Goal: Task Accomplishment & Management: Use online tool/utility

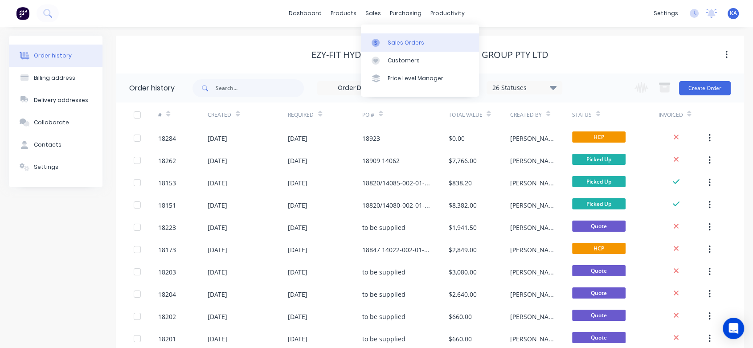
click at [393, 42] on div "Sales Orders" at bounding box center [406, 43] width 37 height 8
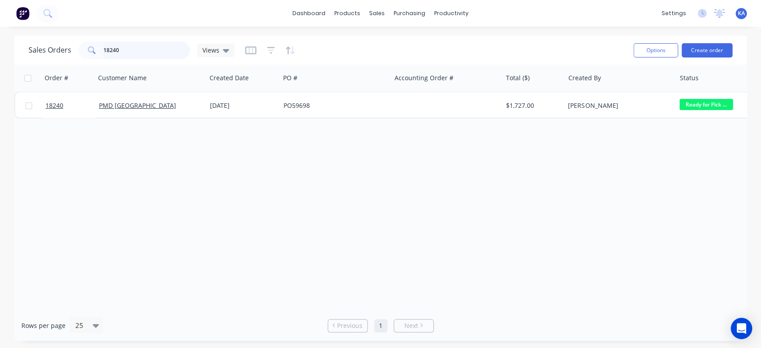
click at [140, 50] on input "18240" at bounding box center [146, 50] width 87 height 18
drag, startPoint x: 140, startPoint y: 50, endPoint x: 52, endPoint y: 55, distance: 88.8
click at [52, 55] on div "Sales Orders 18240 Views" at bounding box center [132, 50] width 206 height 18
type input "18051"
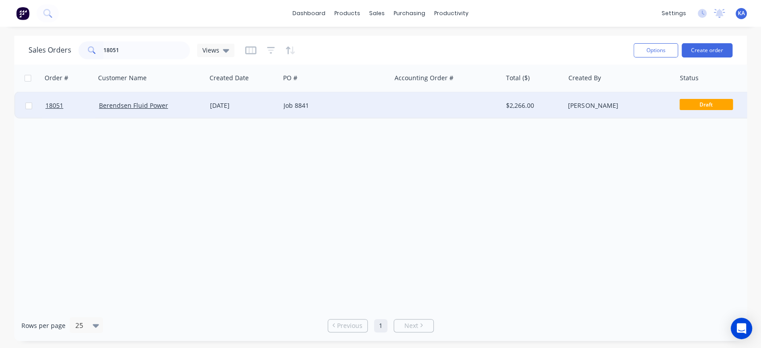
click at [213, 104] on div "[DATE]" at bounding box center [243, 105] width 66 height 9
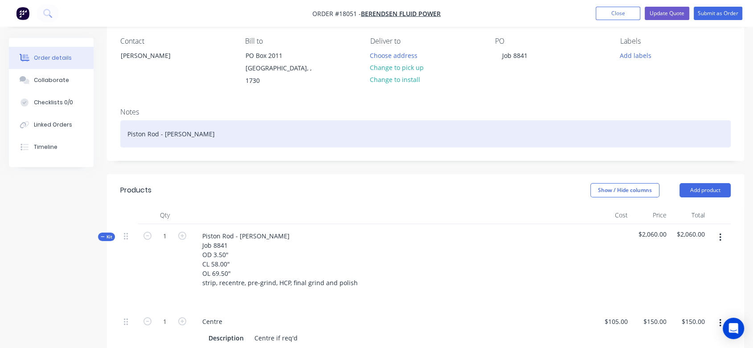
scroll to position [99, 0]
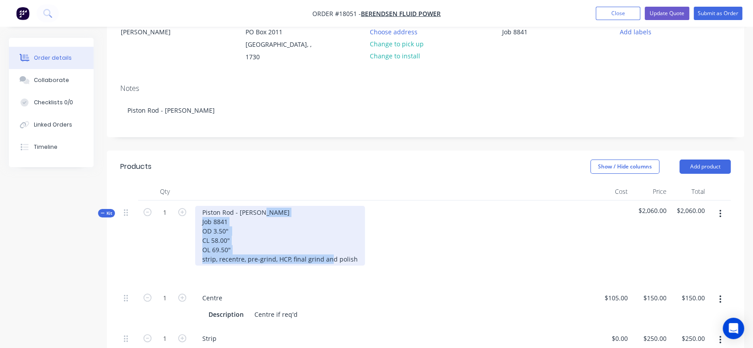
drag, startPoint x: 341, startPoint y: 246, endPoint x: 204, endPoint y: 210, distance: 142.1
click at [204, 210] on div "Piston Rod - [PERSON_NAME] Job 8841 OD 3.50" CL 58.00" OL 69.50" strip, recentr…" at bounding box center [280, 236] width 170 height 60
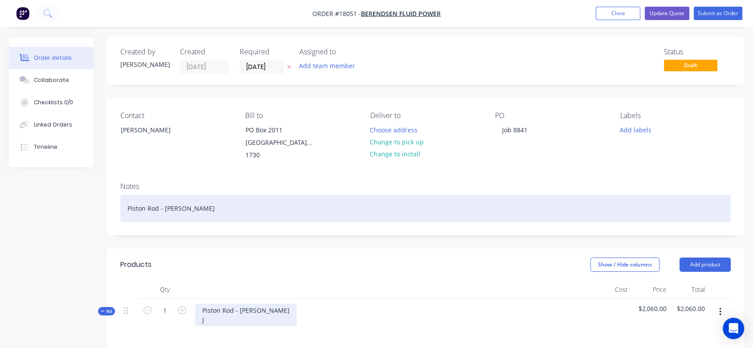
scroll to position [0, 0]
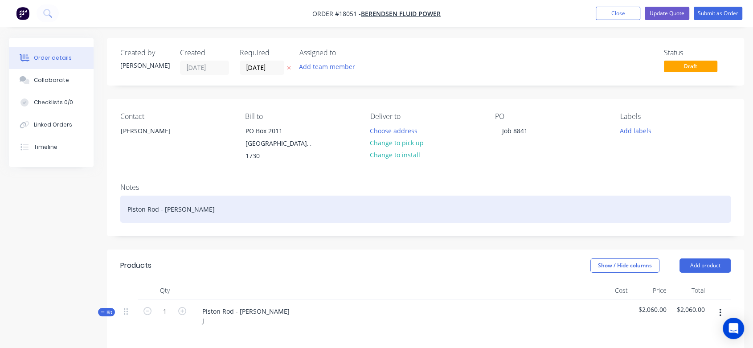
click at [186, 204] on div "Piston Rod - [PERSON_NAME]" at bounding box center [425, 209] width 611 height 27
click at [193, 201] on div "Piston Rod - [PERSON_NAME] 8841OD 3.50" CL 58.00"OL 69.50"strip, recentre, pre-…" at bounding box center [425, 209] width 611 height 27
click at [186, 197] on div "Piston Rod - [PERSON_NAME] 8841OD 3.50" CL 58.00"OL 69.50"strip, recentre, pre-…" at bounding box center [425, 209] width 611 height 27
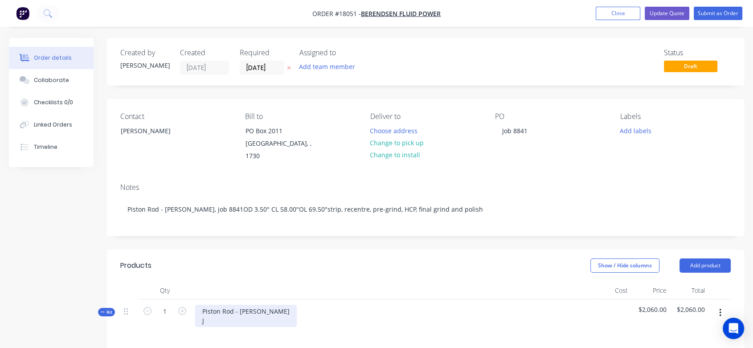
click at [210, 314] on div "Piston Rod - [PERSON_NAME] J" at bounding box center [246, 316] width 102 height 22
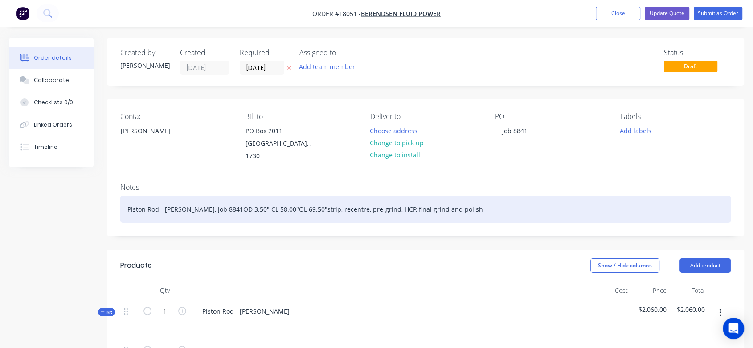
click at [209, 196] on div "Piston Rod - [PERSON_NAME], job 8841OD 3.50" CL 58.00"OL 69.50"strip, recentre,…" at bounding box center [425, 209] width 611 height 27
click at [314, 199] on div "Piston Rod - [PERSON_NAME], job 8841OD 3.50" CL 58.00"OL 69.50"strip, recentre,…" at bounding box center [425, 209] width 611 height 27
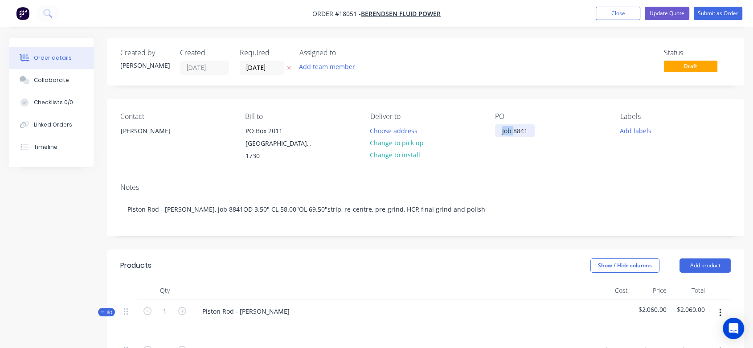
drag, startPoint x: 513, startPoint y: 130, endPoint x: 476, endPoint y: 134, distance: 37.7
click at [476, 134] on div "Contact [PERSON_NAME] [PERSON_NAME] to PO Box 2011 [GEOGRAPHIC_DATA], , 1730 De…" at bounding box center [425, 137] width 637 height 77
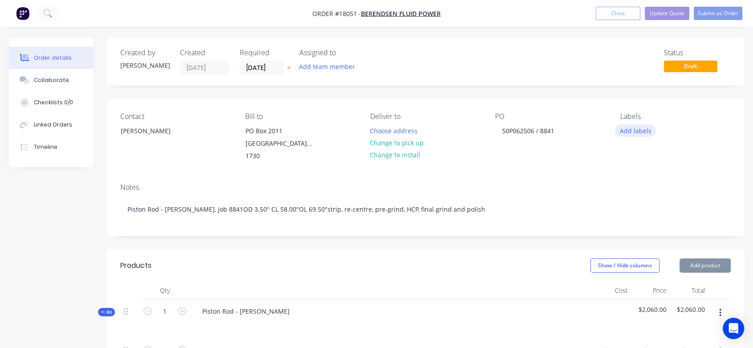
click at [627, 127] on button "Add labels" at bounding box center [635, 130] width 41 height 12
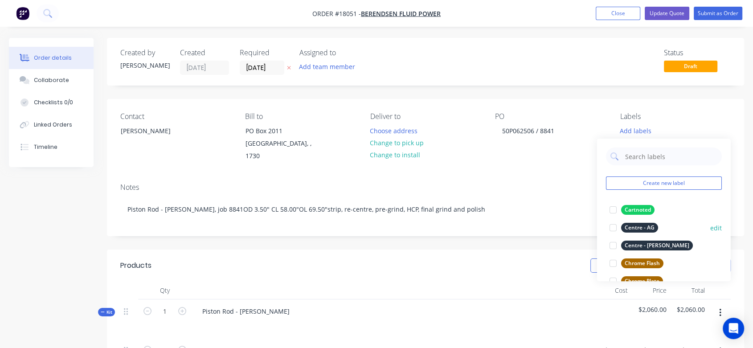
click at [647, 224] on div "Centre - AG" at bounding box center [639, 228] width 37 height 10
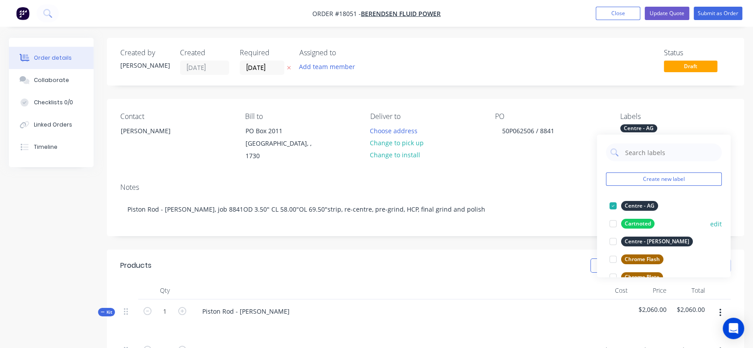
scroll to position [49, 0]
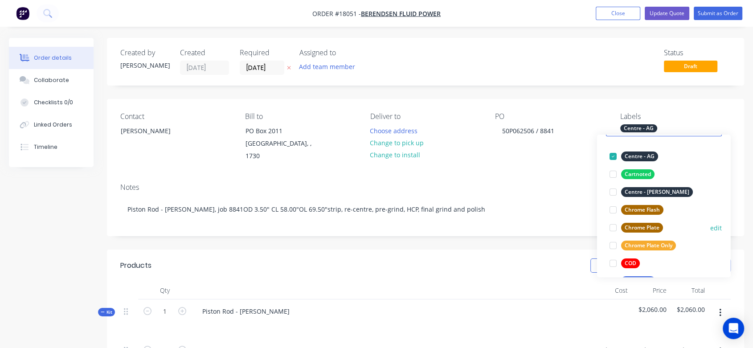
click at [652, 223] on div "Chrome Plate" at bounding box center [642, 228] width 42 height 10
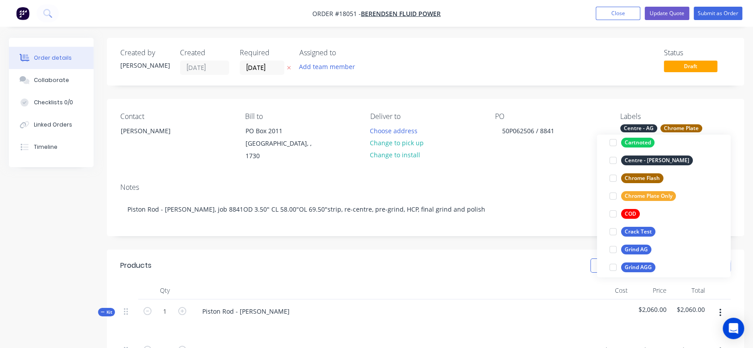
scroll to position [148, 0]
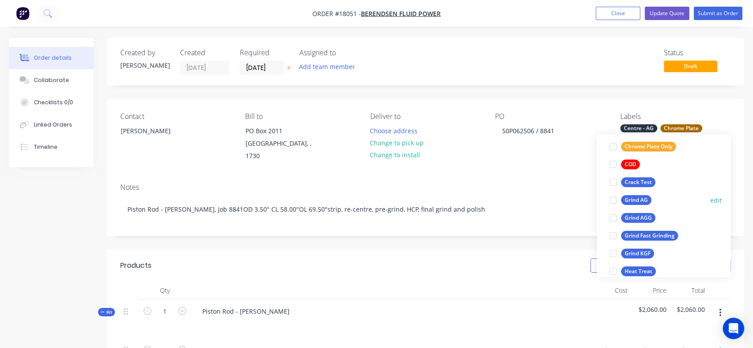
click at [634, 199] on div "Grind AG" at bounding box center [636, 200] width 30 height 10
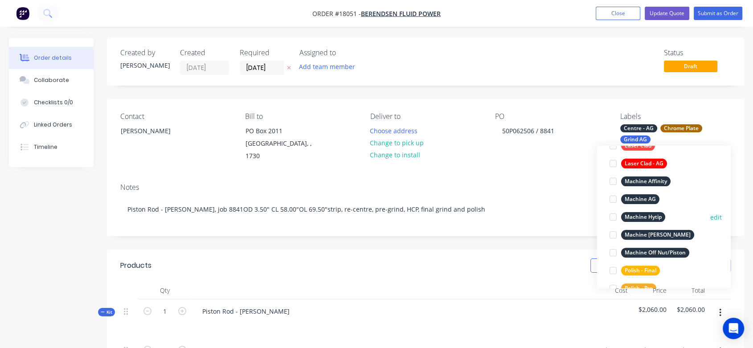
scroll to position [388, 0]
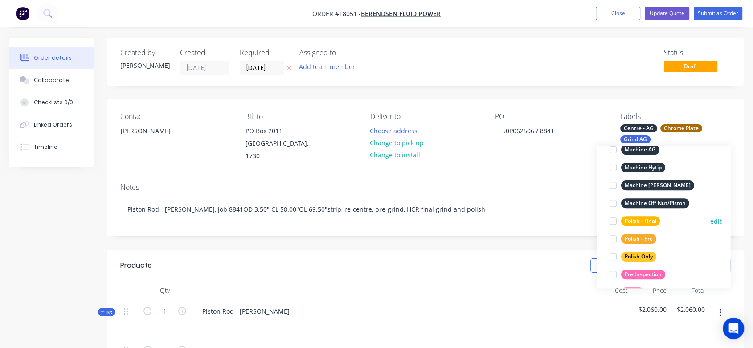
click at [648, 218] on div "Polish - Final" at bounding box center [640, 221] width 39 height 10
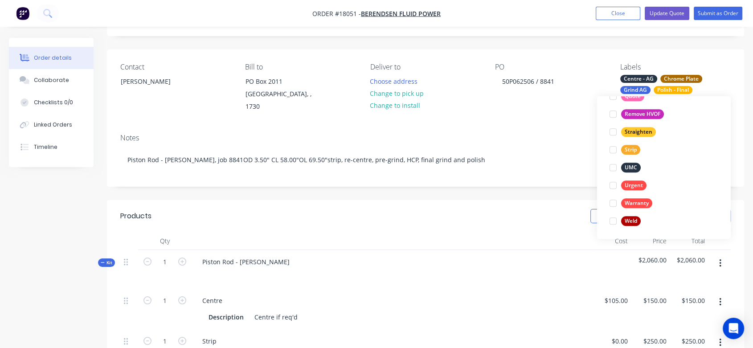
scroll to position [485, 0]
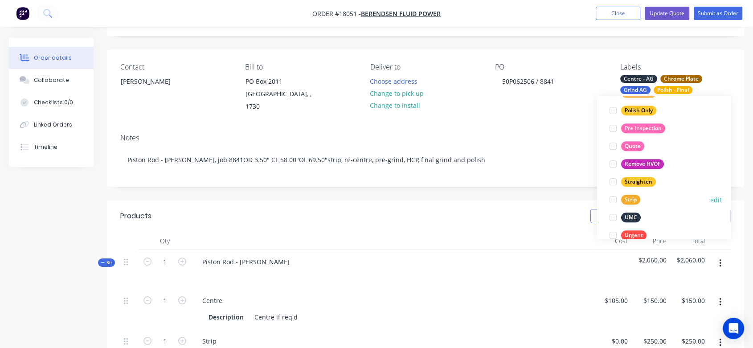
click at [632, 198] on div "Strip" at bounding box center [630, 200] width 19 height 10
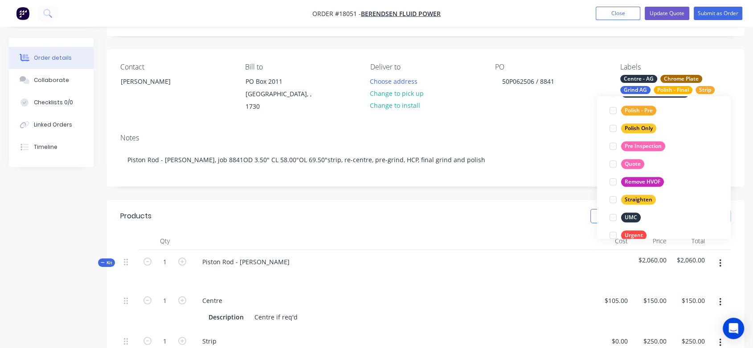
scroll to position [39, 0]
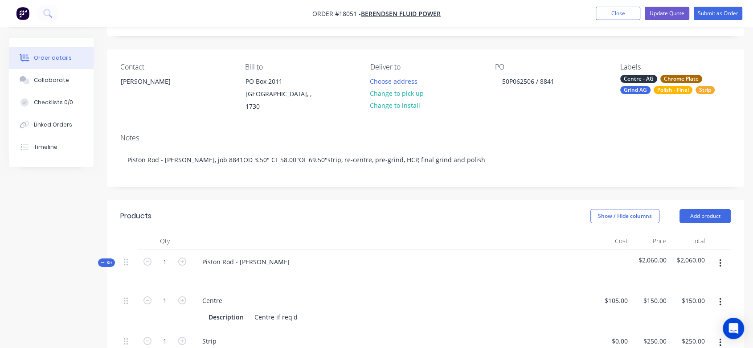
click at [575, 135] on div "Notes Piston Rod - [PERSON_NAME], job 8841OD 3.50" CL 58.00"OL 69.50"strip, re-…" at bounding box center [425, 157] width 637 height 60
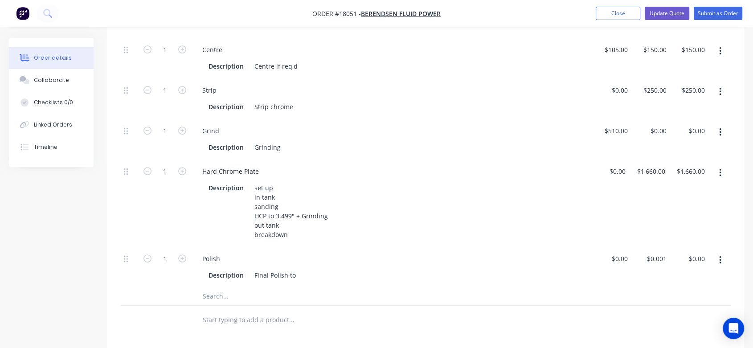
scroll to position [346, 0]
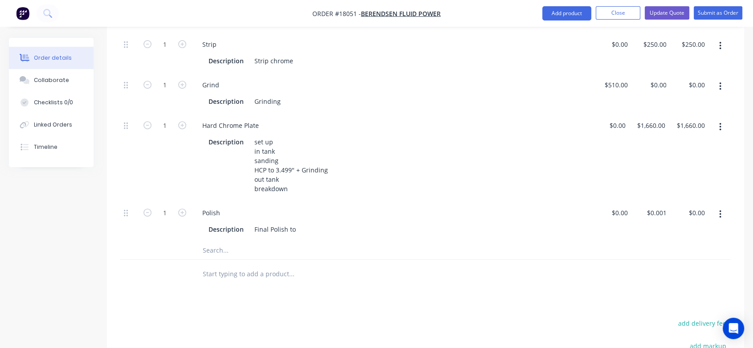
click at [215, 242] on input "text" at bounding box center [291, 251] width 178 height 18
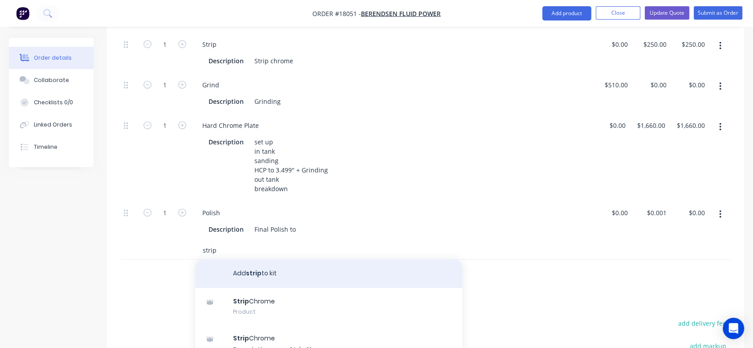
type input "strip"
click at [261, 263] on button "Add strip to kit" at bounding box center [328, 273] width 267 height 29
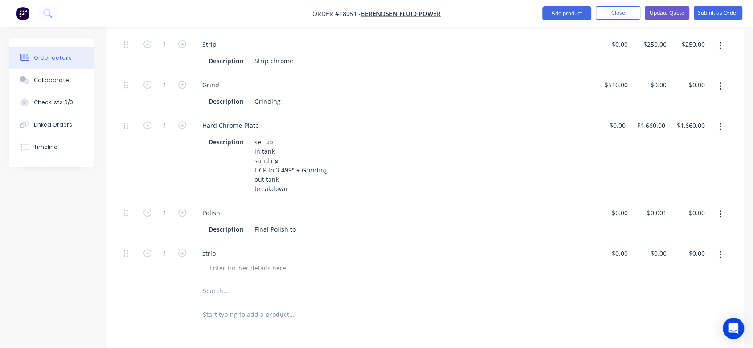
drag, startPoint x: 128, startPoint y: 242, endPoint x: 131, endPoint y: 257, distance: 14.5
click at [131, 257] on div at bounding box center [129, 262] width 18 height 41
click at [721, 250] on icon "button" at bounding box center [720, 255] width 2 height 10
click at [673, 325] on div "Delete" at bounding box center [688, 331] width 69 height 13
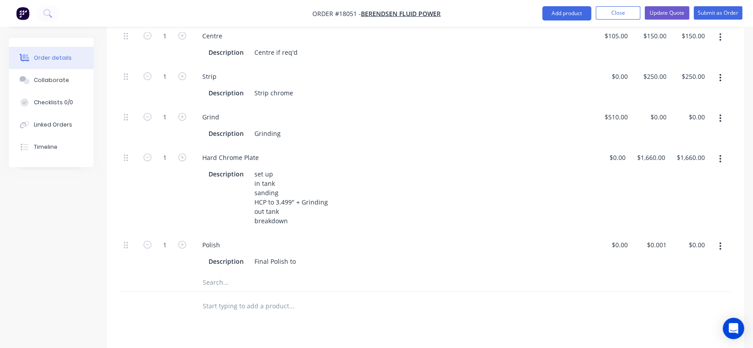
scroll to position [247, 0]
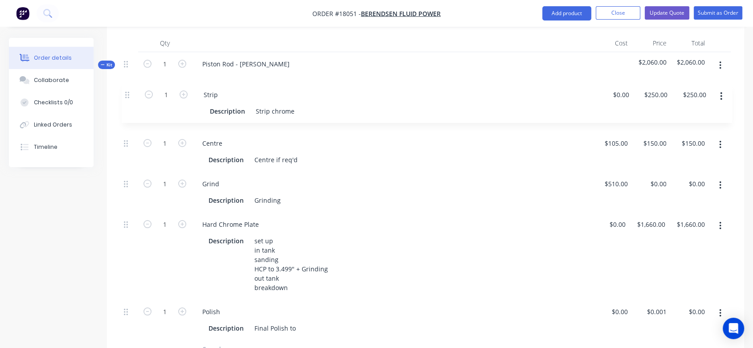
drag, startPoint x: 126, startPoint y: 133, endPoint x: 128, endPoint y: 92, distance: 41.1
click at [128, 92] on div "1 Centre Description Centre if req'd $105.00 $105.00 $150.00 $150.00 $150.00 $1…" at bounding box center [425, 216] width 611 height 250
click at [292, 113] on div "Strip chrome" at bounding box center [274, 119] width 46 height 13
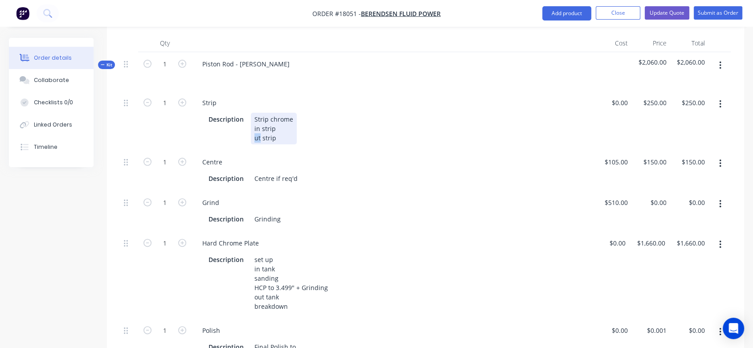
drag, startPoint x: 259, startPoint y: 126, endPoint x: 253, endPoint y: 126, distance: 5.8
click at [253, 126] on div "Strip chrome in strip ut strip" at bounding box center [274, 129] width 46 height 32
click at [277, 172] on div "Centre if req'd" at bounding box center [276, 178] width 50 height 13
click at [254, 213] on div "Grinding" at bounding box center [267, 219] width 33 height 13
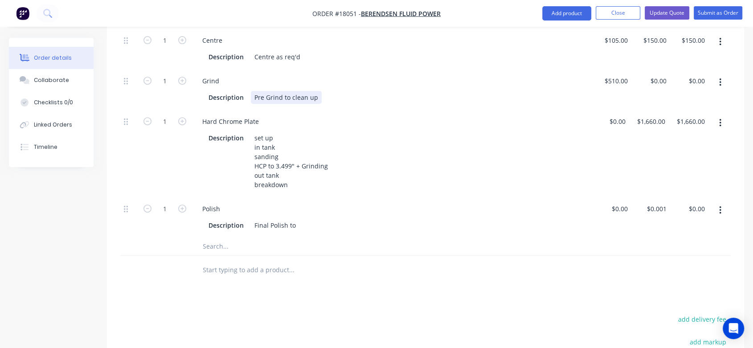
scroll to position [346, 0]
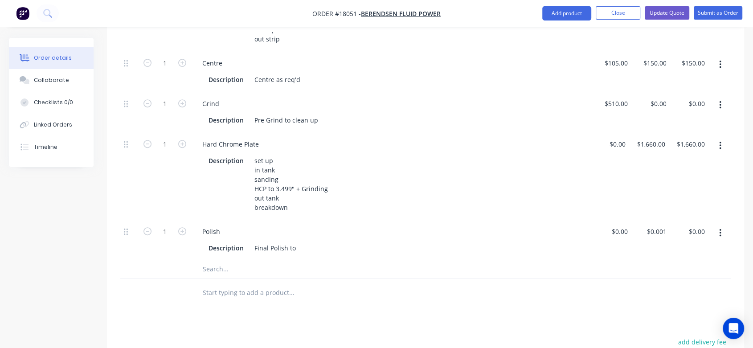
click at [721, 100] on icon "button" at bounding box center [720, 105] width 2 height 10
click at [672, 122] on div "Duplicate" at bounding box center [688, 128] width 69 height 13
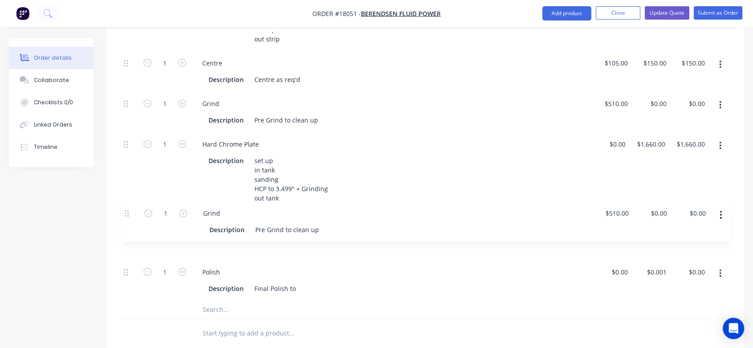
drag, startPoint x: 125, startPoint y: 263, endPoint x: 126, endPoint y: 213, distance: 50.4
click at [126, 213] on div "1 Strip Description Strip chrome in strip out strip $0.00 $0.00 $250.00 $250.00…" at bounding box center [425, 146] width 611 height 309
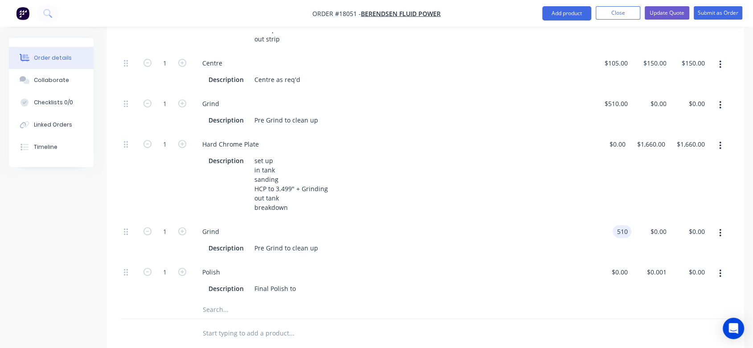
click at [615, 225] on div "510 510" at bounding box center [622, 231] width 19 height 13
type input "$0.00"
click at [342, 220] on div "Grind Description Pre Grind to clean up" at bounding box center [392, 240] width 401 height 41
drag, startPoint x: 317, startPoint y: 238, endPoint x: 259, endPoint y: 229, distance: 58.6
click at [252, 242] on div "Pre Grind to clean up" at bounding box center [286, 248] width 71 height 13
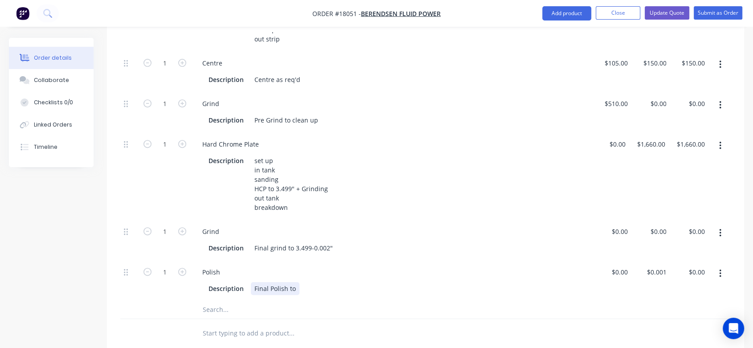
click at [305, 282] on div "Description Final Polish to" at bounding box center [390, 288] width 371 height 13
click at [326, 225] on div "Grind" at bounding box center [392, 231] width 394 height 13
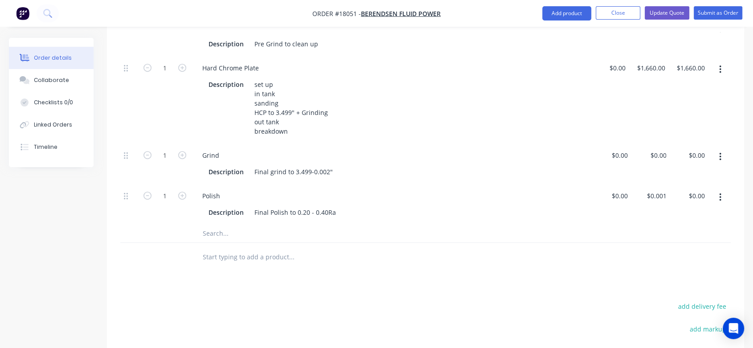
scroll to position [446, 0]
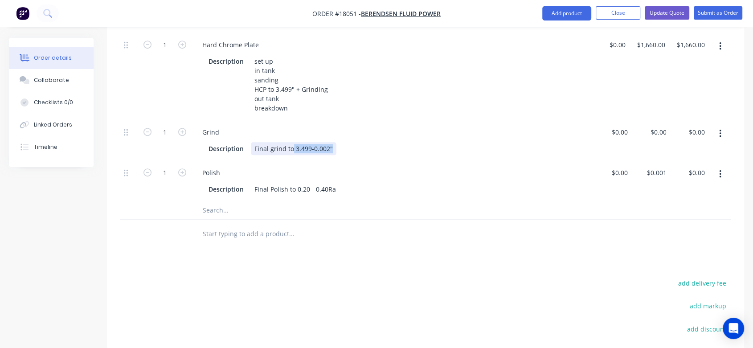
drag, startPoint x: 336, startPoint y: 139, endPoint x: 292, endPoint y: 141, distance: 43.3
click at [292, 142] on div "Description Final grind to 3.499-0.002"" at bounding box center [390, 148] width 371 height 13
copy div "3.499-0.002""
click at [295, 183] on div "Final Polish to 0.20 - 0.40Ra" at bounding box center [295, 189] width 89 height 13
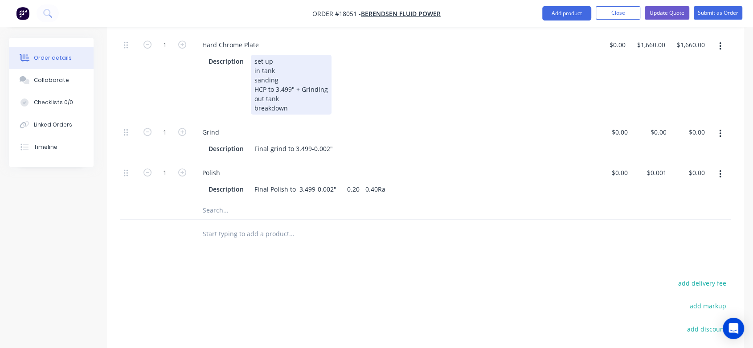
click at [367, 107] on div "Hard Chrome Plate Description set up in tank sanding HCP to 3.499" + Grinding o…" at bounding box center [392, 76] width 401 height 87
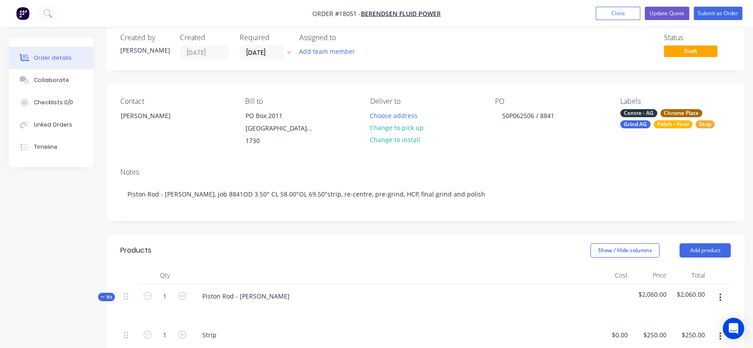
scroll to position [0, 0]
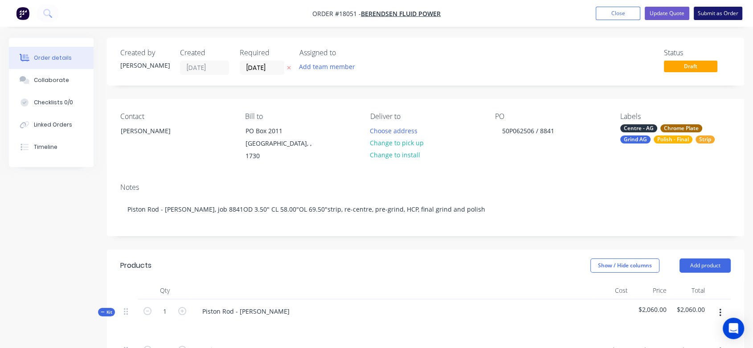
click at [729, 11] on button "Submit as Order" at bounding box center [718, 13] width 49 height 13
